Goal: Task Accomplishment & Management: Manage account settings

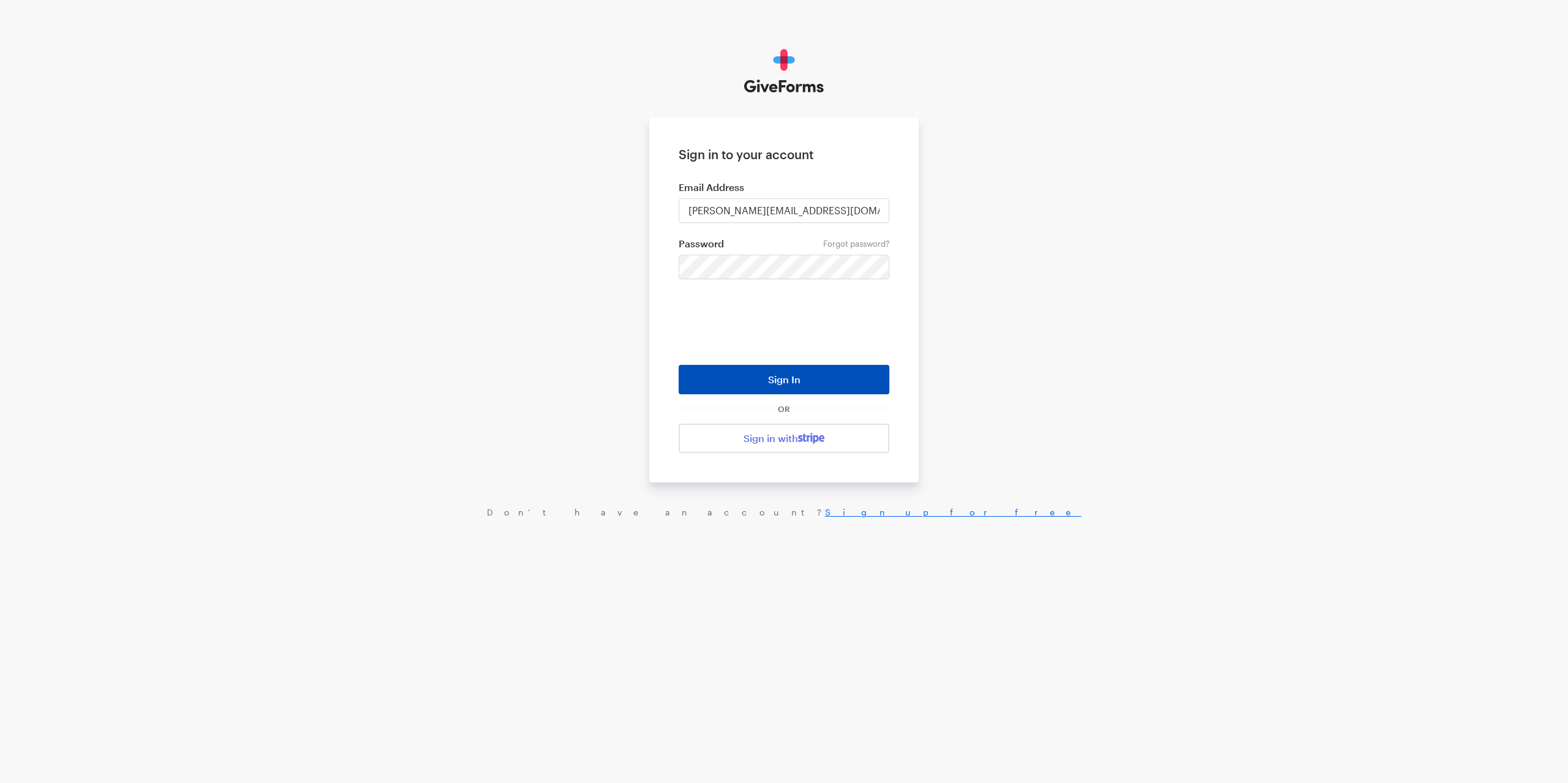
click at [737, 376] on button "Sign In" at bounding box center [783, 380] width 210 height 30
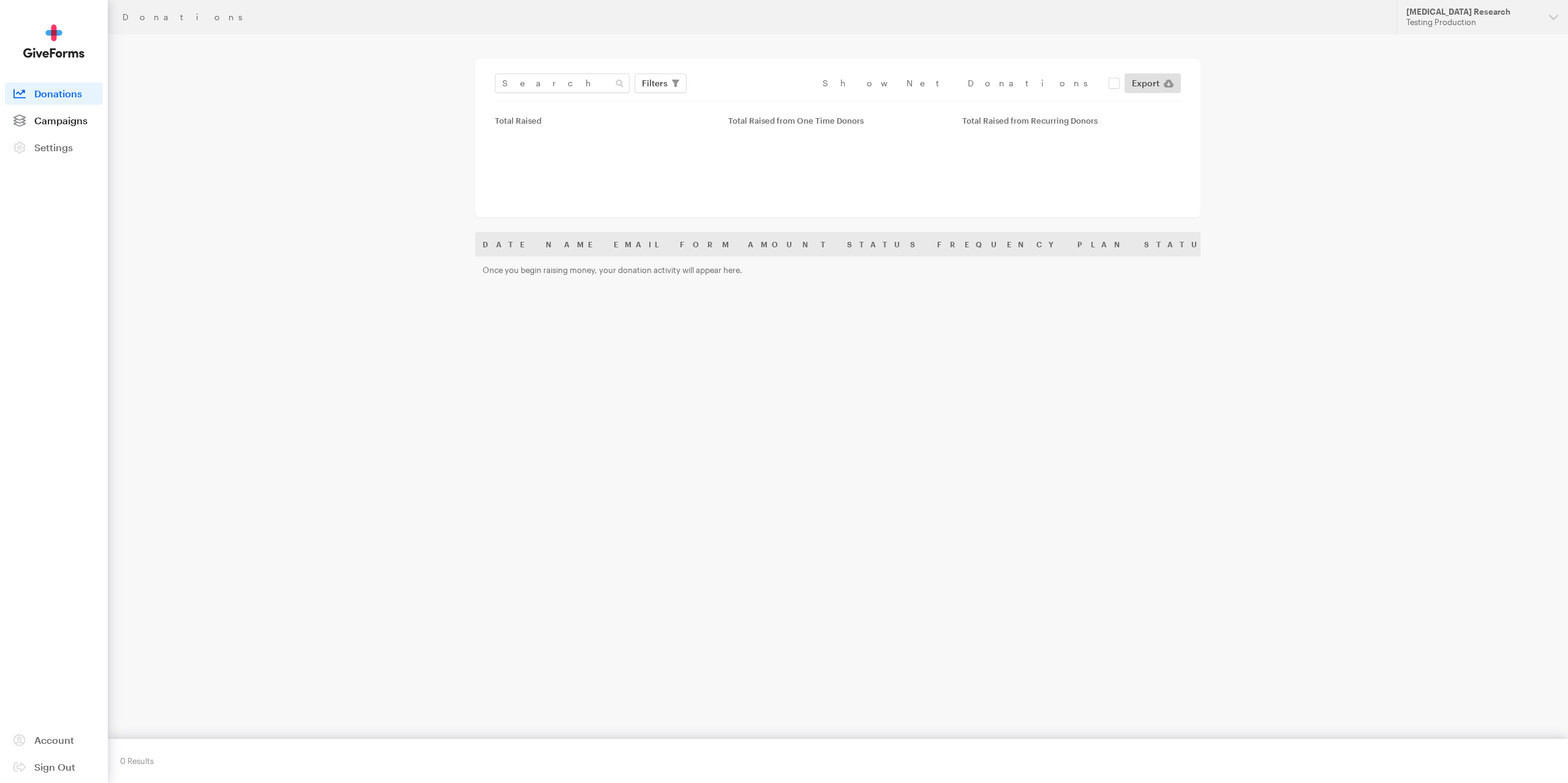
click at [50, 124] on span "Campaigns" at bounding box center [60, 121] width 53 height 12
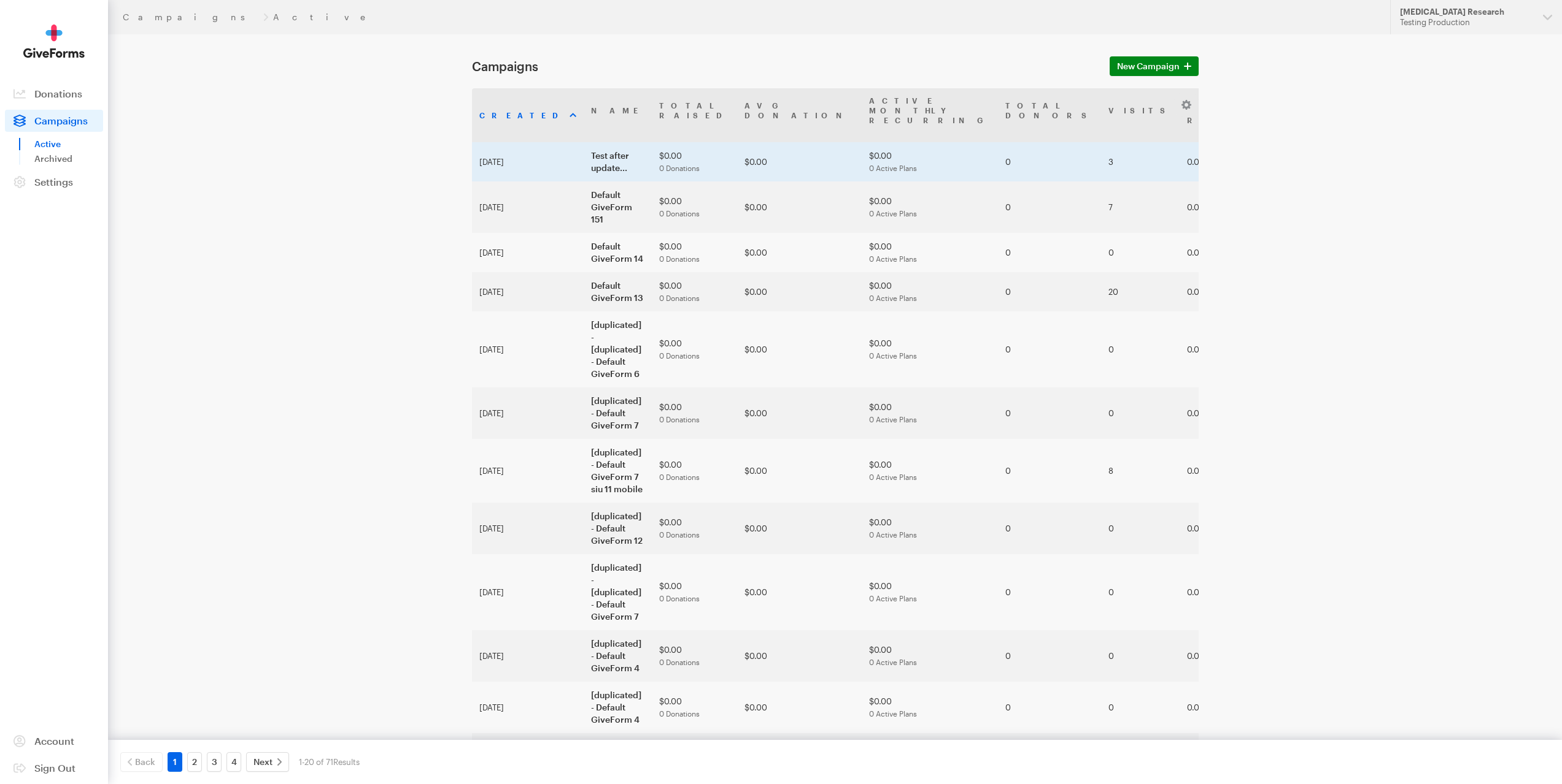
click at [584, 145] on td "Test after update..." at bounding box center [618, 162] width 68 height 39
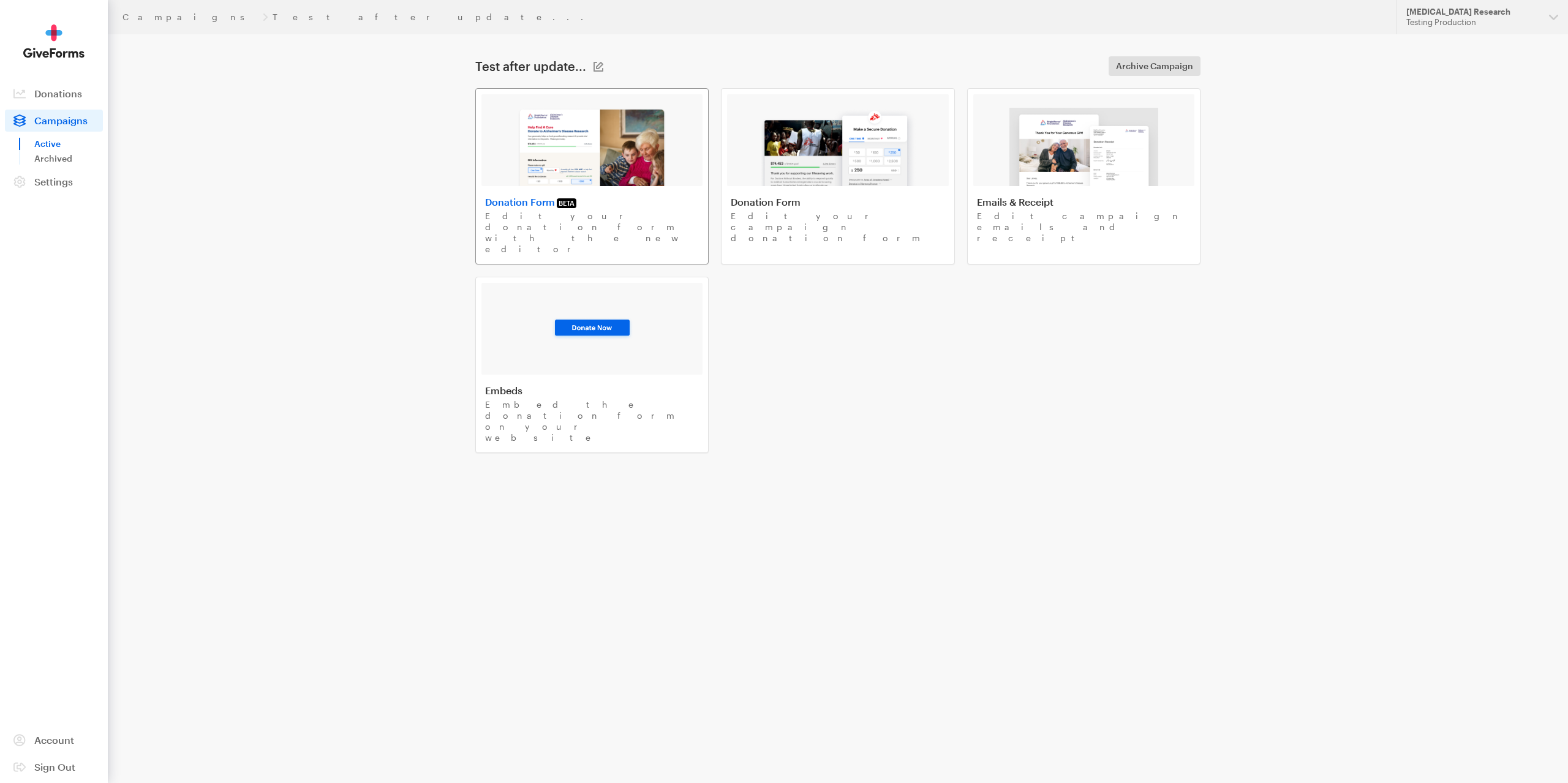
click at [513, 149] on div at bounding box center [592, 140] width 221 height 92
